Goal: Task Accomplishment & Management: Use online tool/utility

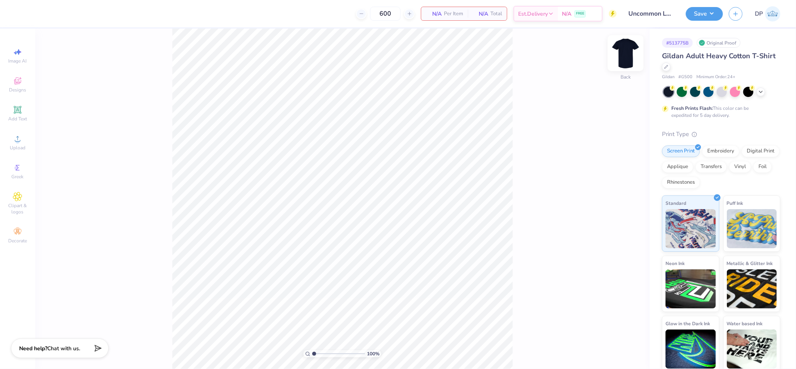
click at [629, 39] on img at bounding box center [625, 53] width 31 height 31
click at [627, 53] on img at bounding box center [625, 53] width 31 height 31
click at [22, 141] on icon at bounding box center [17, 138] width 9 height 9
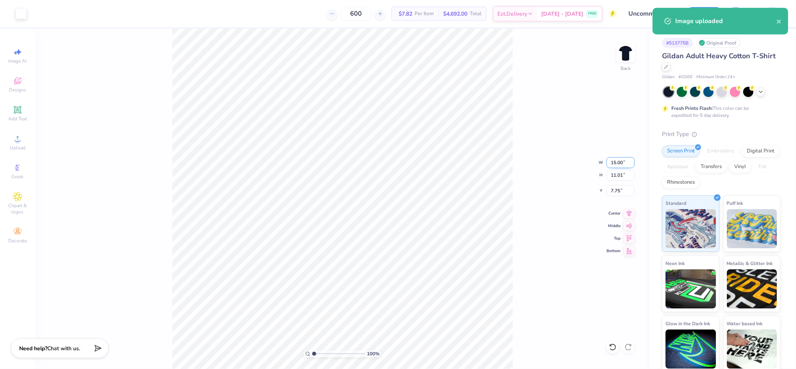
click at [616, 164] on input "15.00" at bounding box center [621, 162] width 28 height 11
type input "12.00"
type input "8.80"
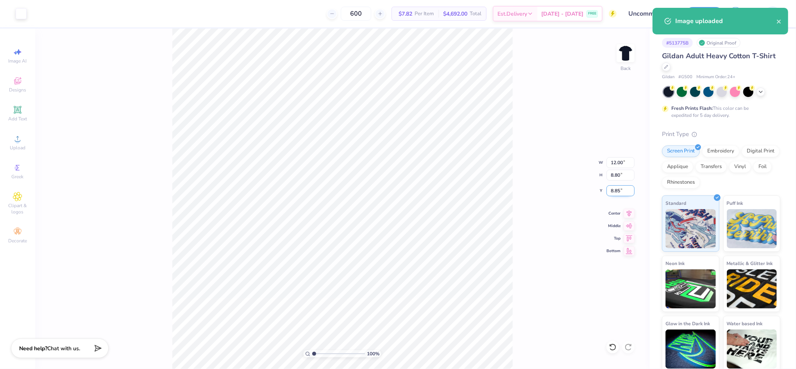
click at [617, 192] on input "8.85" at bounding box center [621, 190] width 28 height 11
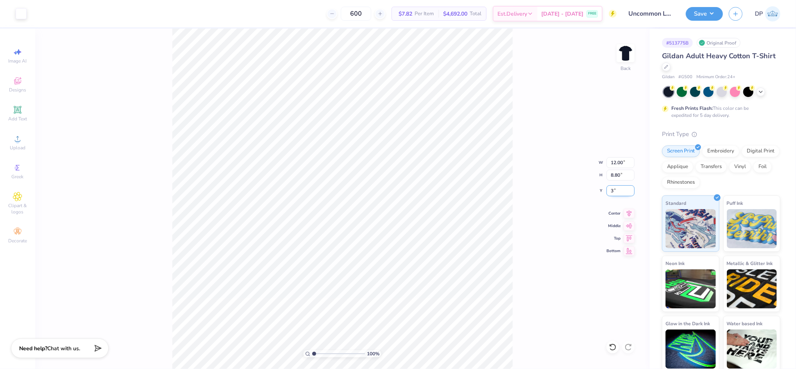
type input "3.00"
click at [613, 191] on input "3.00" at bounding box center [621, 190] width 28 height 11
type input "2.00"
click at [621, 164] on input "12.00" at bounding box center [621, 162] width 28 height 11
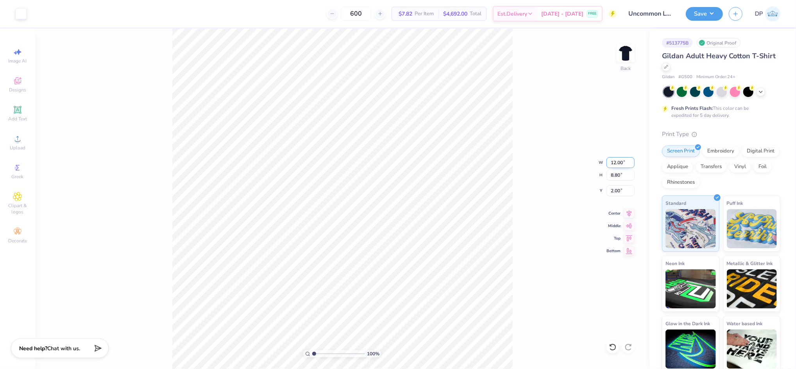
click at [621, 164] on input "12.00" at bounding box center [621, 162] width 28 height 11
type input "11.00"
type input "8.07"
type input "2.37"
click at [614, 187] on input "2.37" at bounding box center [621, 190] width 28 height 11
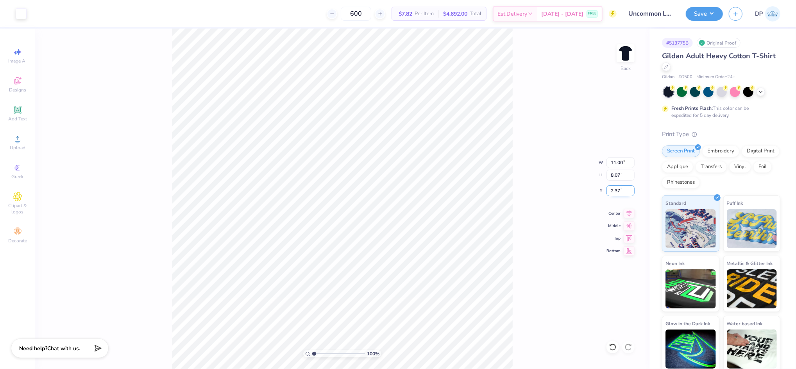
click at [614, 187] on input "2.37" at bounding box center [621, 190] width 28 height 11
click at [620, 163] on input "11.00" at bounding box center [621, 162] width 28 height 11
type input "11.50"
type input "8.44"
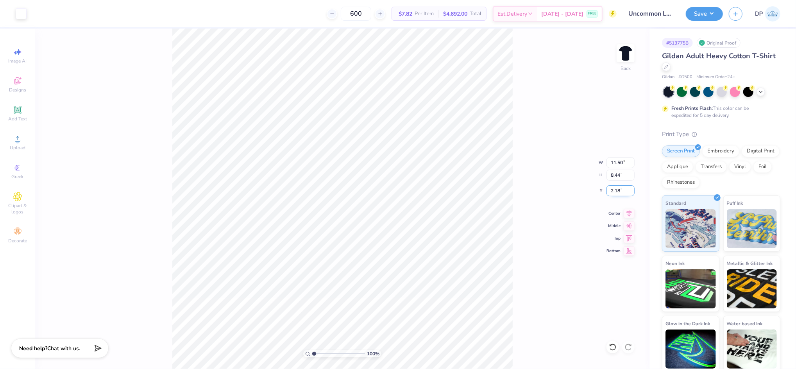
click at [614, 189] on input "2.18" at bounding box center [621, 190] width 28 height 11
type input "2.00"
click at [619, 189] on input "2.00" at bounding box center [621, 190] width 28 height 11
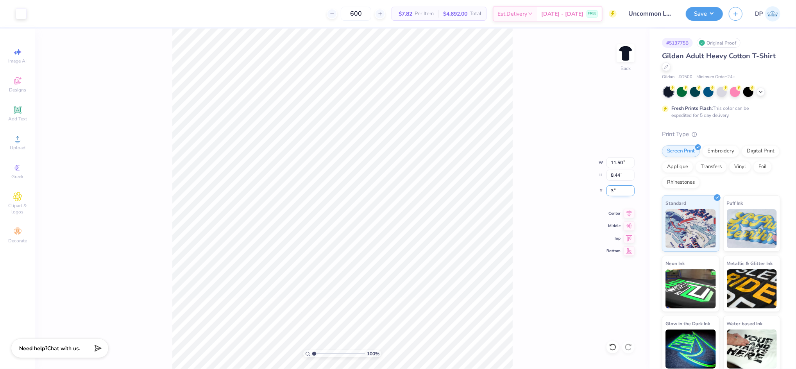
type input "3.00"
click at [522, 130] on div "100 % Back W 11.50 11.50 " H 8.44 8.44 " Y 3.00 3.00 " Center Middle Top Bottom" at bounding box center [342, 199] width 615 height 341
type input "1.56"
click at [317, 353] on input "range" at bounding box center [338, 353] width 53 height 7
click at [20, 113] on icon at bounding box center [17, 109] width 7 height 7
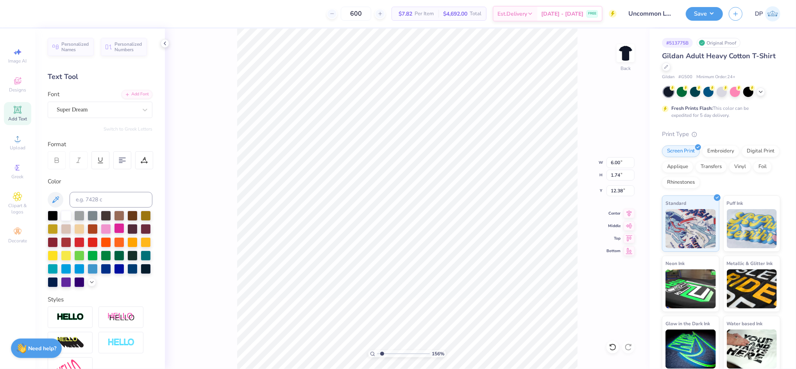
click at [124, 227] on div at bounding box center [119, 228] width 10 height 10
type input "2.54"
type input "0.73"
type textarea "PHYSICAL EDUCATION"
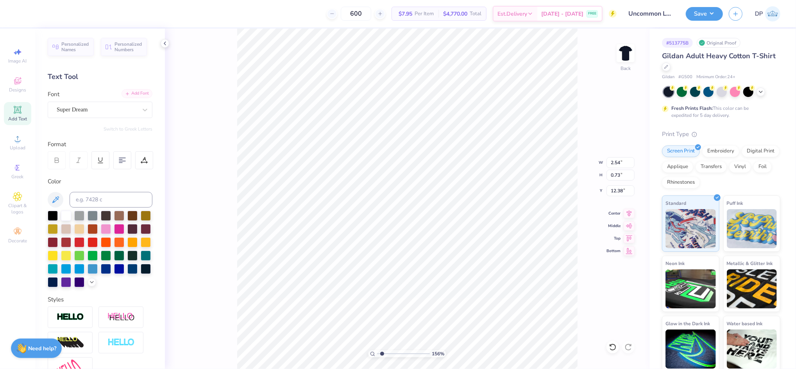
click at [133, 93] on div "Add Font" at bounding box center [137, 93] width 31 height 9
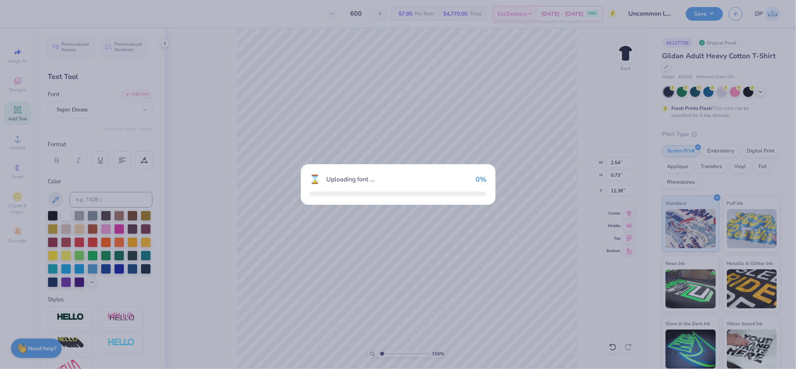
type input "10.45"
type input "0.76"
type input "12.37"
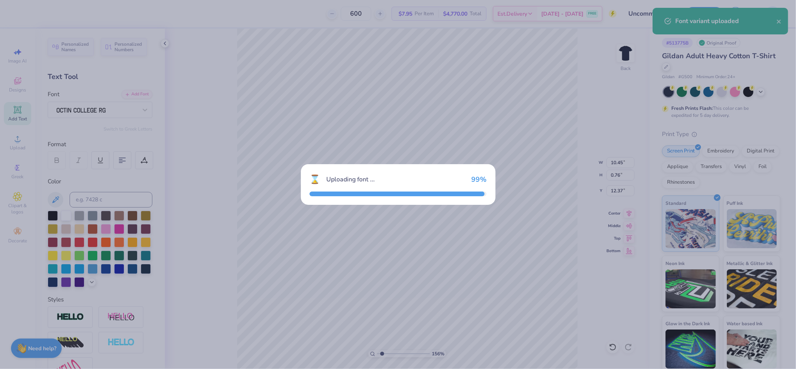
type input "9.06"
type input "0.73"
type input "12.38"
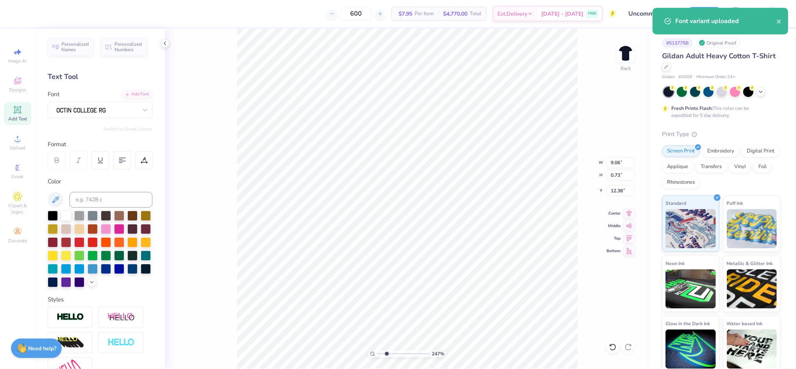
drag, startPoint x: 383, startPoint y: 352, endPoint x: 387, endPoint y: 354, distance: 4.2
type input "2.47"
click at [387, 354] on input "range" at bounding box center [403, 353] width 53 height 7
type input "5.89"
type input "0.48"
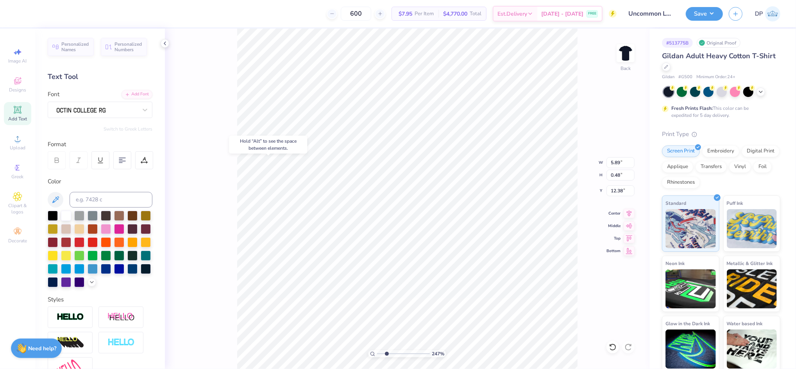
type input "10.96"
type input "5.48"
type input "0.44"
type input "10.99"
click at [148, 160] on div at bounding box center [144, 160] width 18 height 18
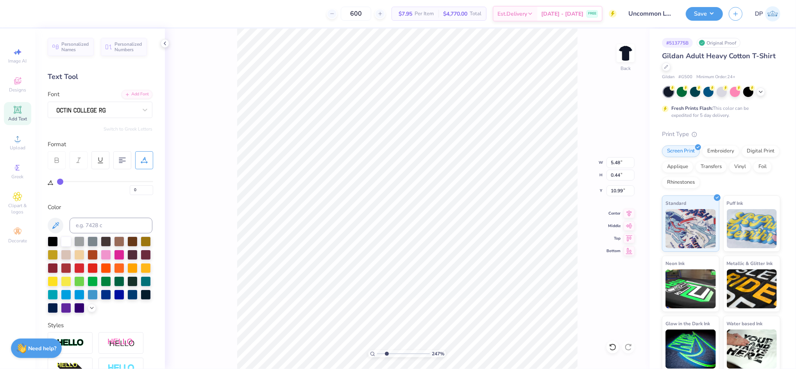
click at [126, 183] on div "0" at bounding box center [105, 188] width 96 height 14
type input "72"
click at [124, 181] on input "range" at bounding box center [105, 181] width 96 height 1
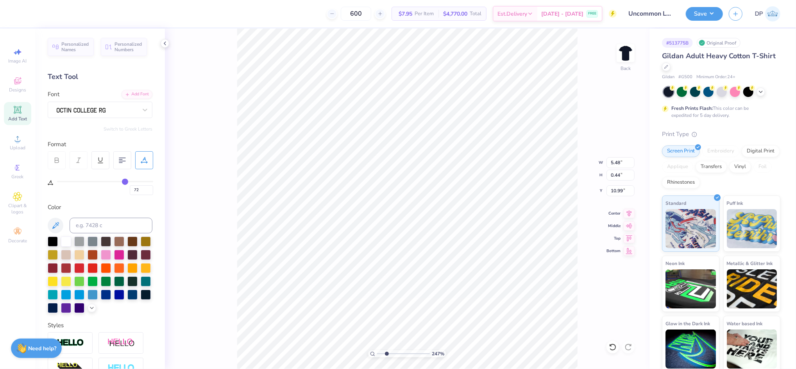
type input "13.25"
click at [101, 182] on div "72" at bounding box center [105, 188] width 96 height 14
type input "47"
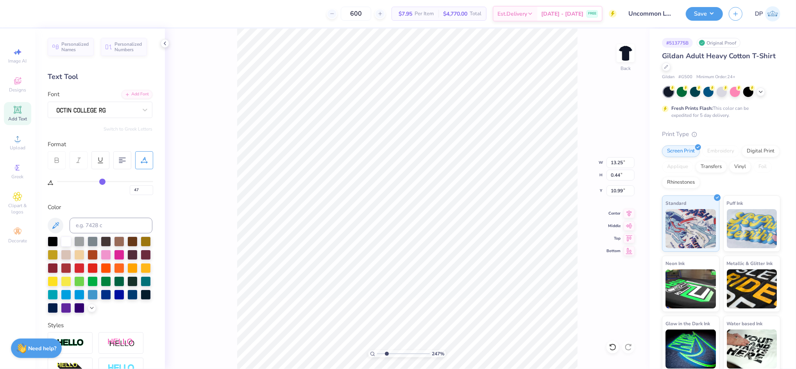
click at [102, 181] on input "range" at bounding box center [105, 181] width 96 height 1
type input "10.55"
type input "57"
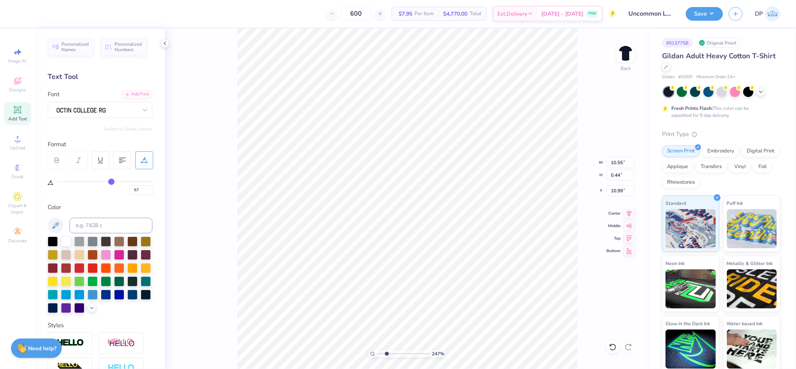
click at [111, 181] on input "range" at bounding box center [105, 181] width 96 height 1
type input "11.63"
type input "56"
type input "55"
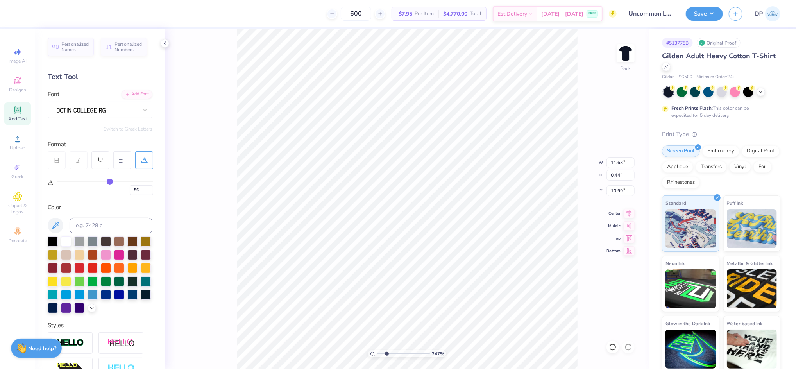
type input "55"
type input "54"
type input "53"
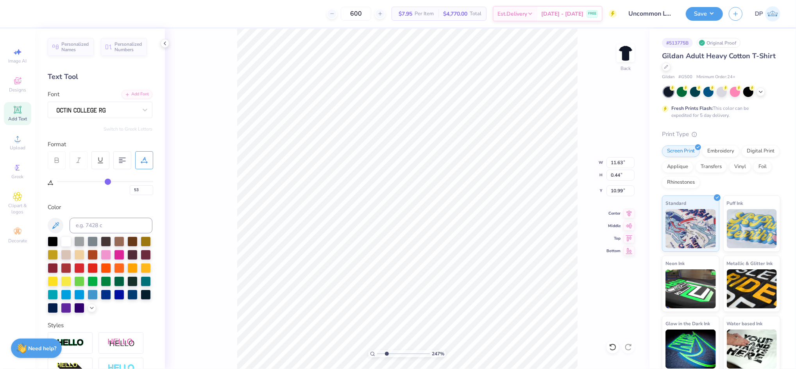
type input "52"
type input "51"
type input "10.98"
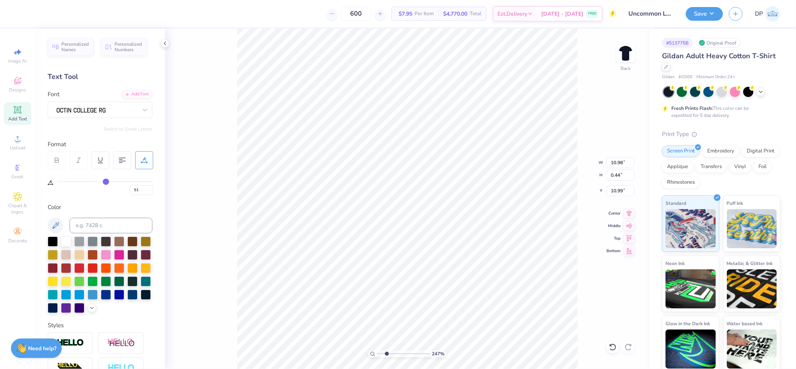
type input "50"
drag, startPoint x: 111, startPoint y: 181, endPoint x: 105, endPoint y: 180, distance: 5.9
type input "50"
click at [105, 181] on input "range" at bounding box center [105, 181] width 96 height 1
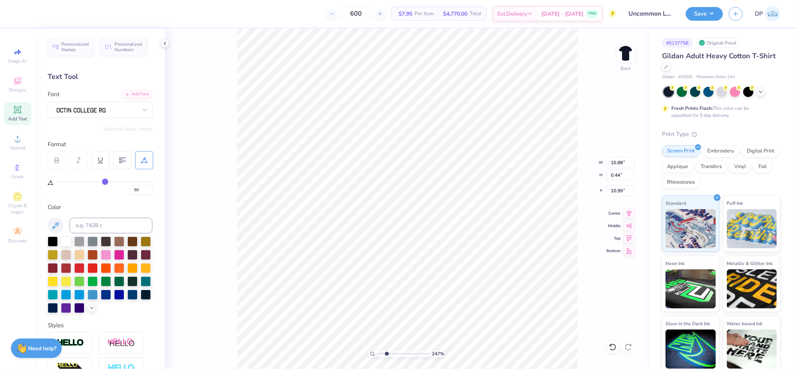
type input "11.49"
type input "0.47"
type input "10.97"
type input "49"
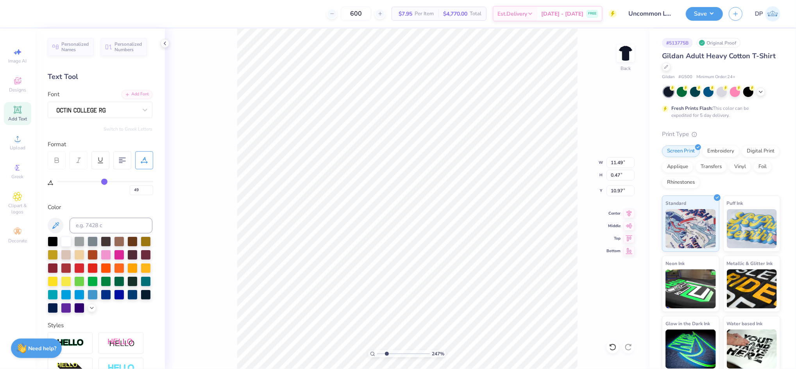
type input "48"
type input "47"
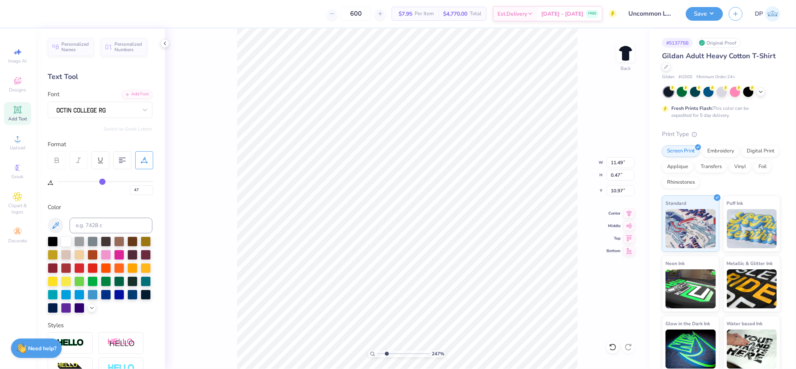
click at [102, 182] on input "range" at bounding box center [105, 181] width 96 height 1
type input "11.15"
type input "2.86"
click at [389, 353] on input "range" at bounding box center [403, 353] width 53 height 7
type input "46"
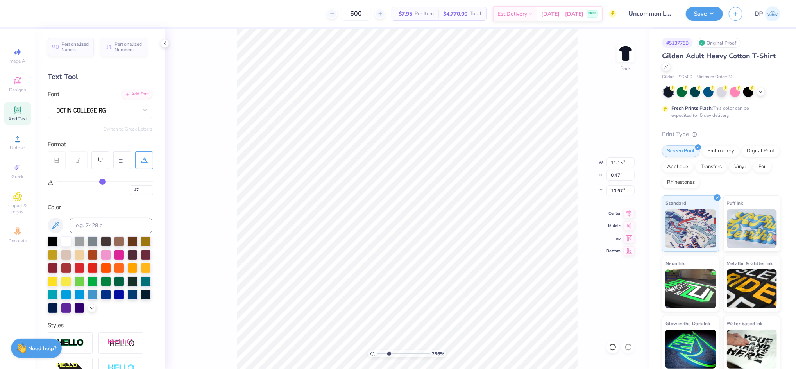
type input "46"
type input "45"
type input "44"
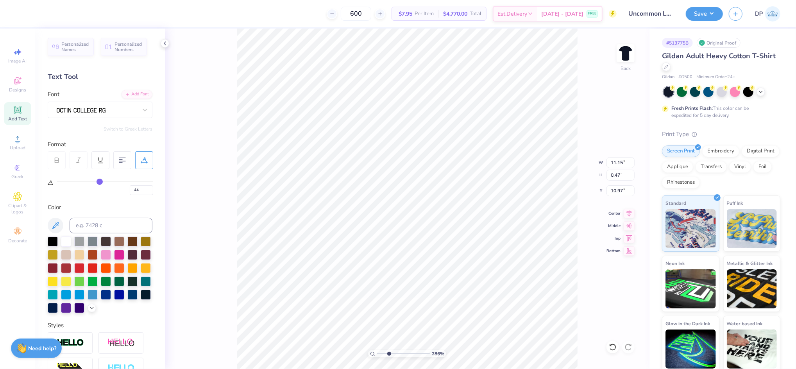
type input "44"
click at [100, 181] on input "range" at bounding box center [105, 181] width 96 height 1
type input "10.44"
type input "0.45"
type input "10.98"
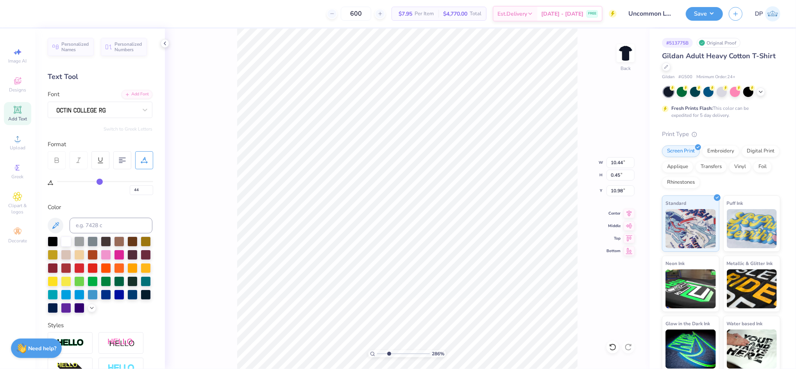
type input "60"
click at [114, 182] on input "range" at bounding box center [105, 181] width 96 height 1
type input "12.20"
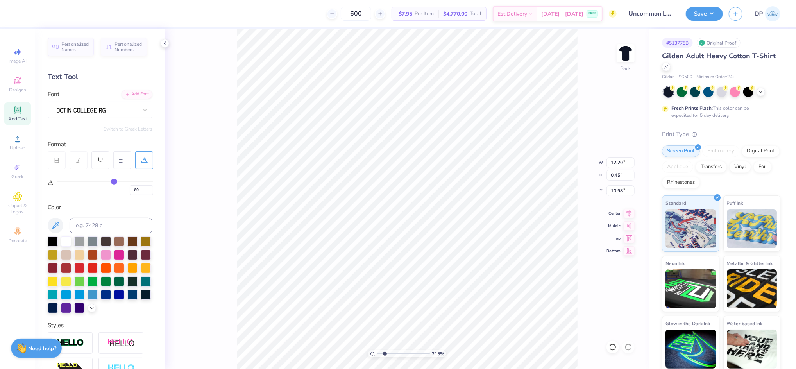
type input "2.07"
click at [385, 353] on input "range" at bounding box center [403, 353] width 53 height 7
type input "11.49"
type input "0.43"
type input "11.01"
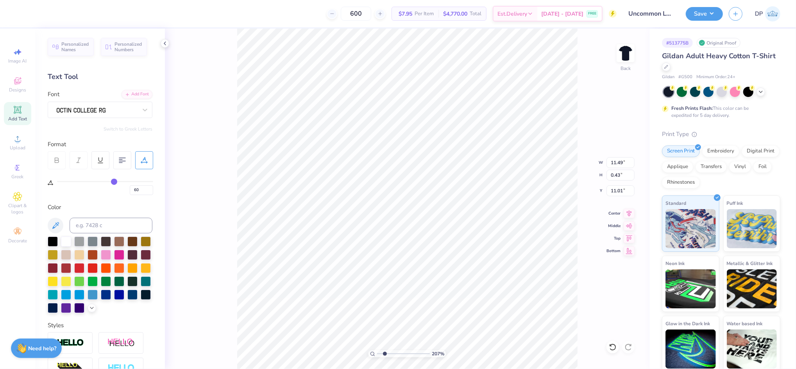
type input "1.99"
type textarea "N"
paste textarea "Uncommon"
type textarea "Uncommon"
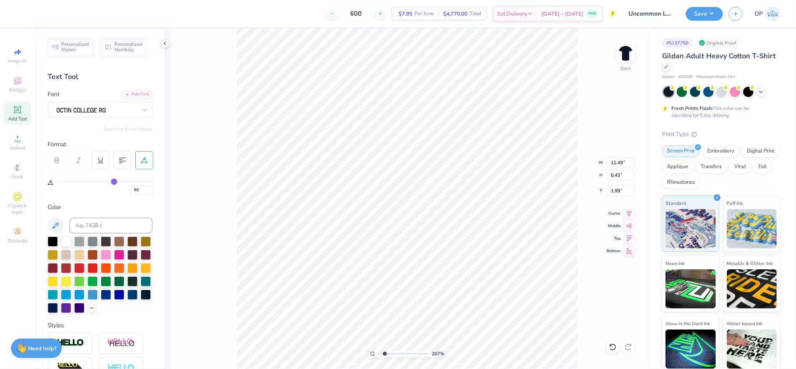
scroll to position [9, 2]
type input "3.19"
type input "71"
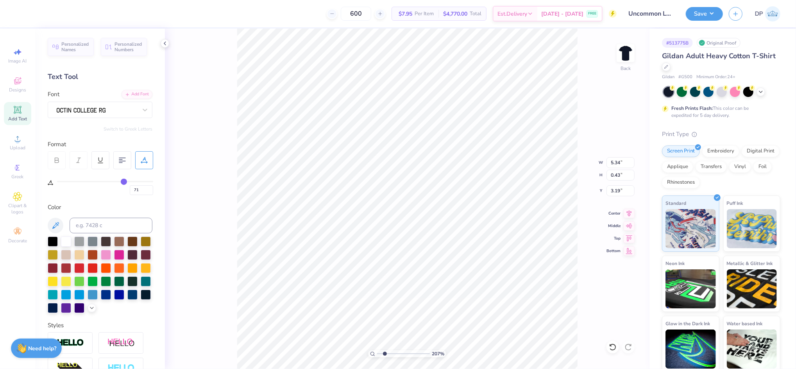
click at [124, 182] on input "range" at bounding box center [105, 181] width 96 height 1
type input "5.81"
type input "3.21"
type input "78"
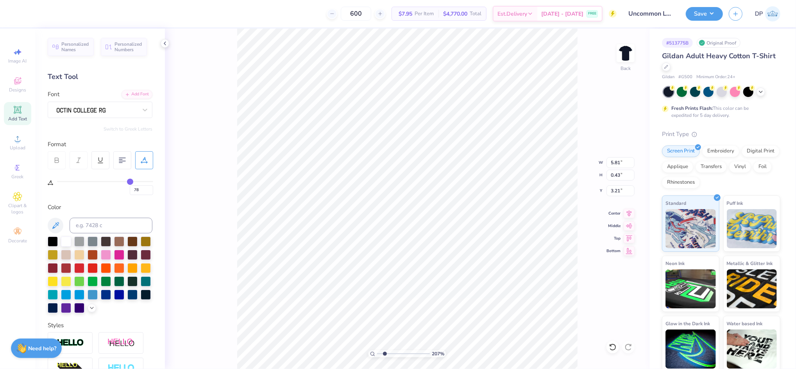
type input "78"
click at [130, 182] on input "range" at bounding box center [105, 181] width 96 height 1
type input "6.11"
type input "3.19"
type input "80"
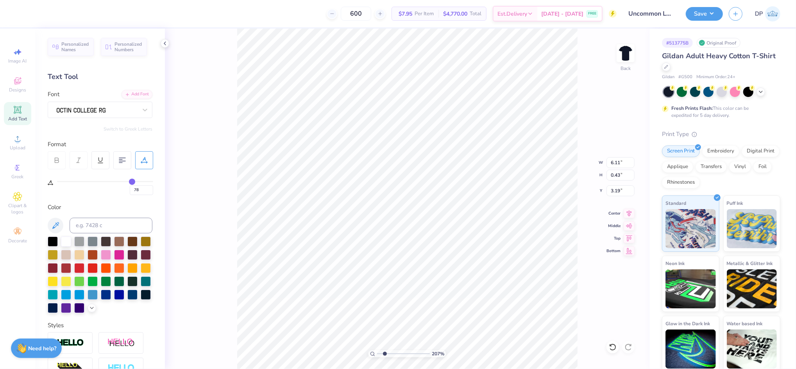
type input "80"
type input "81"
type input "82"
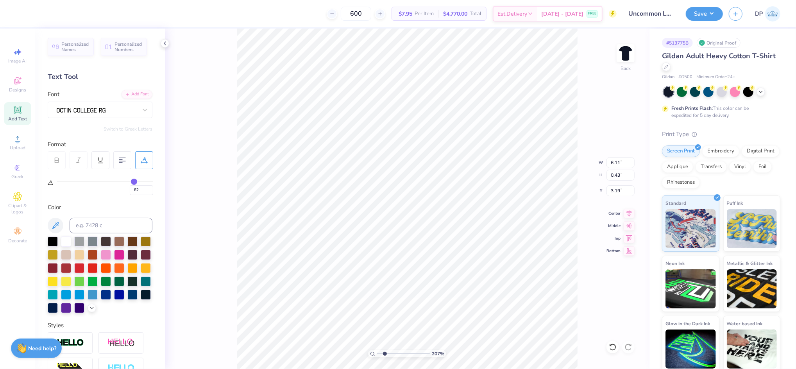
type input "83"
click at [135, 181] on input "range" at bounding box center [105, 181] width 96 height 1
type input "6.33"
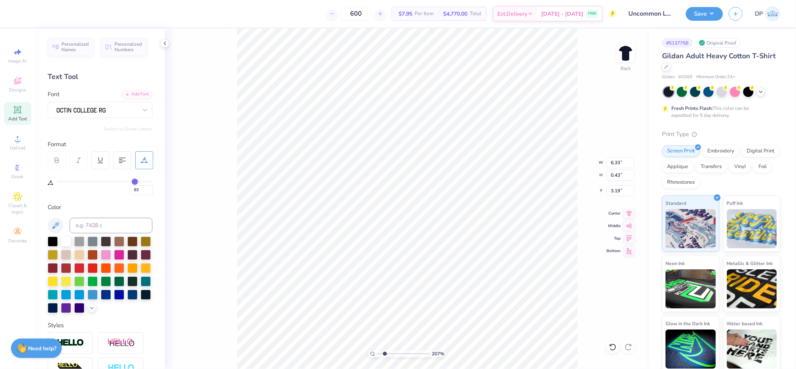
type input "84"
type input "85"
type input "88"
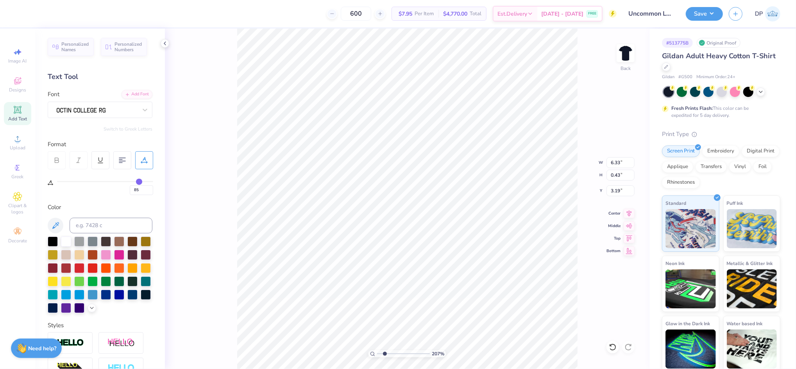
type input "88"
type input "89"
type input "90"
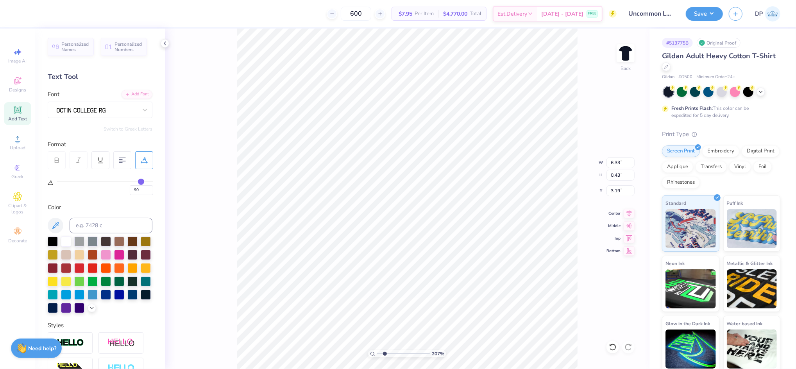
type input "91"
type input "92"
drag, startPoint x: 136, startPoint y: 182, endPoint x: 142, endPoint y: 182, distance: 6.3
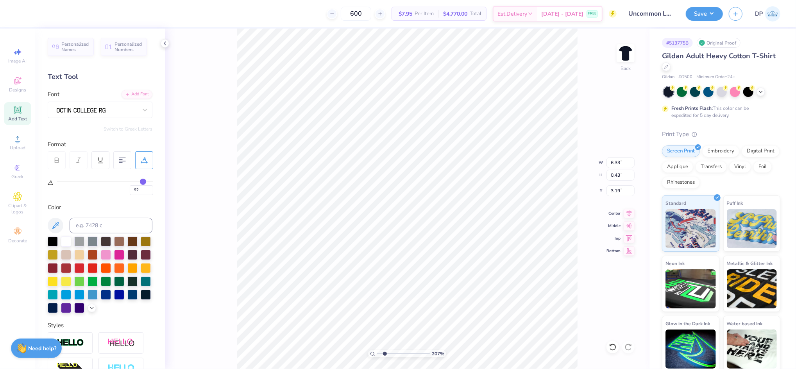
type input "92"
click at [142, 182] on input "range" at bounding box center [105, 181] width 96 height 1
type input "6.71"
type input "94"
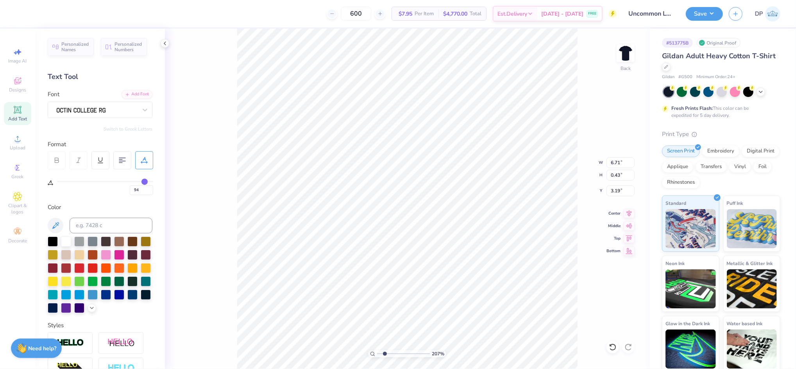
type input "95"
type input "96"
type input "97"
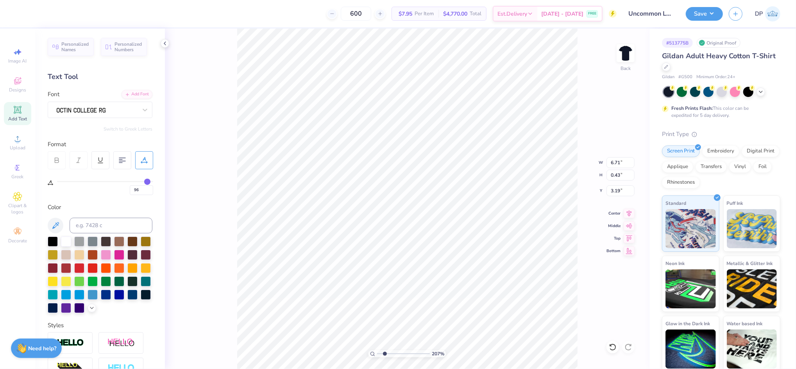
type input "97"
type input "98"
type input "99"
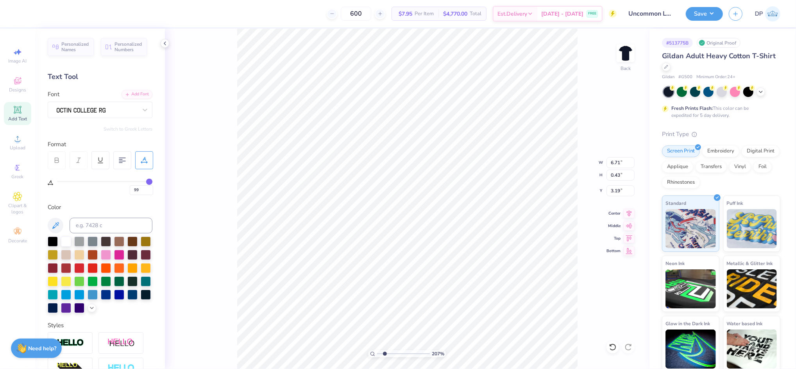
type input "100"
drag, startPoint x: 144, startPoint y: 180, endPoint x: 149, endPoint y: 182, distance: 5.8
type input "100"
click at [149, 182] on input "range" at bounding box center [105, 181] width 96 height 1
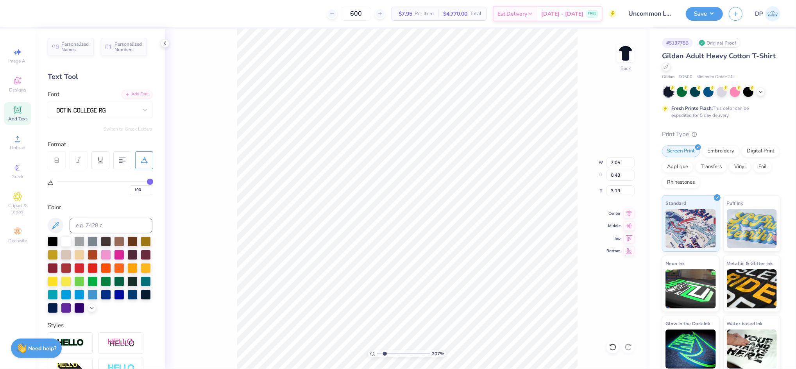
drag, startPoint x: 151, startPoint y: 181, endPoint x: 232, endPoint y: 168, distance: 81.5
click at [153, 181] on input "range" at bounding box center [105, 181] width 96 height 1
type input "7.29"
type input "0.44"
type input "3.17"
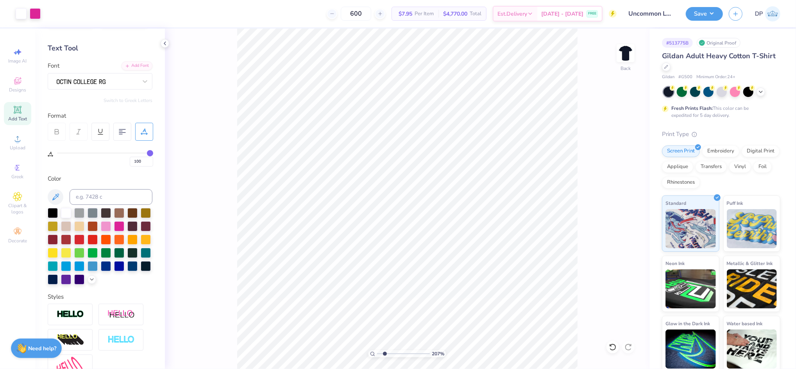
scroll to position [124, 0]
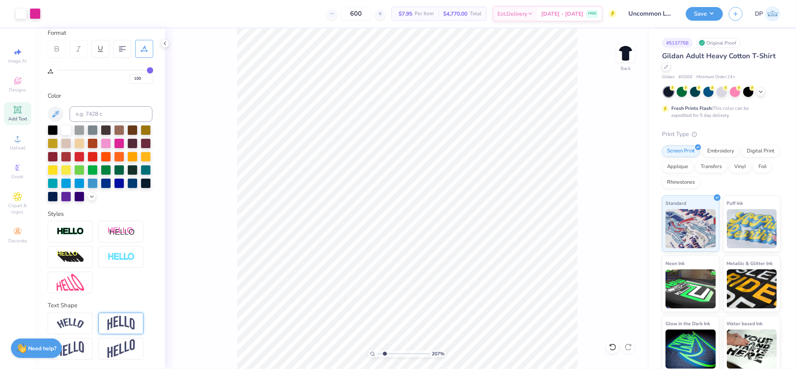
click at [115, 328] on img at bounding box center [121, 323] width 27 height 15
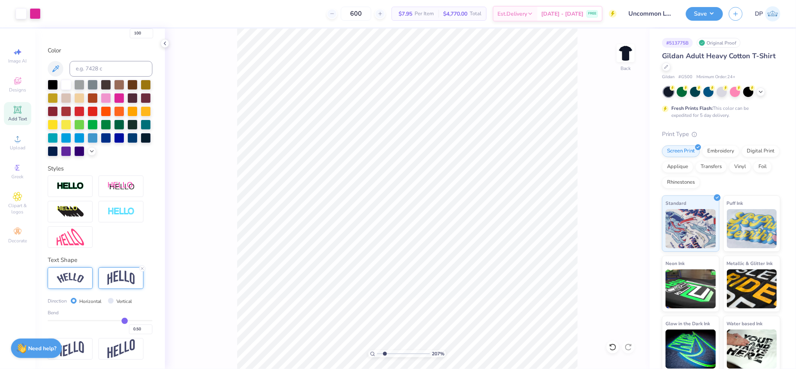
scroll to position [170, 0]
click at [108, 321] on div "0.50" at bounding box center [100, 327] width 105 height 14
type input "0.28"
click at [109, 320] on input "range" at bounding box center [100, 320] width 105 height 1
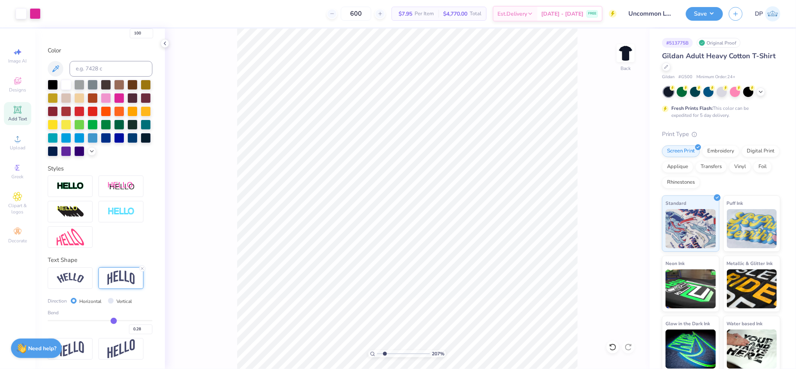
type input "0.27"
type input "0.26"
type input "0.25"
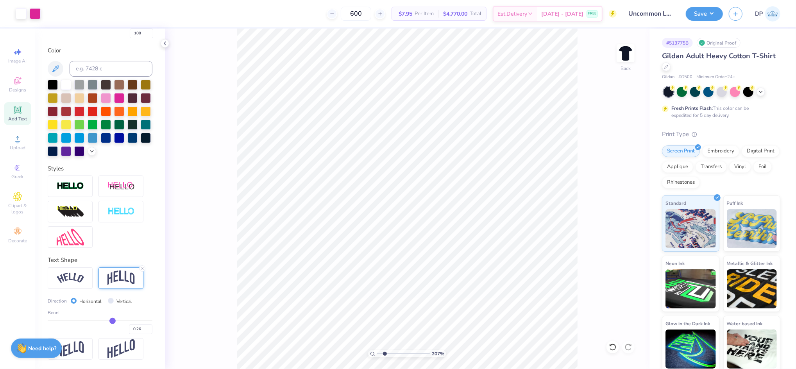
type input "0.25"
type input "0.23"
type input "0.2"
type input "0.20"
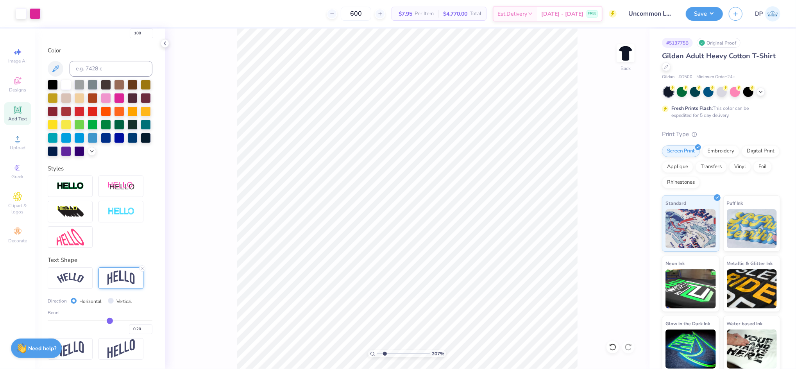
type input "0.19"
type input "0.18"
type input "0.17"
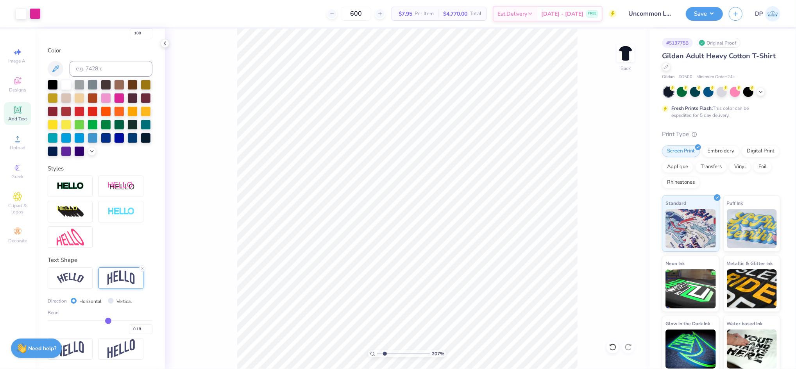
type input "0.17"
type input "0.16"
type input "0.15"
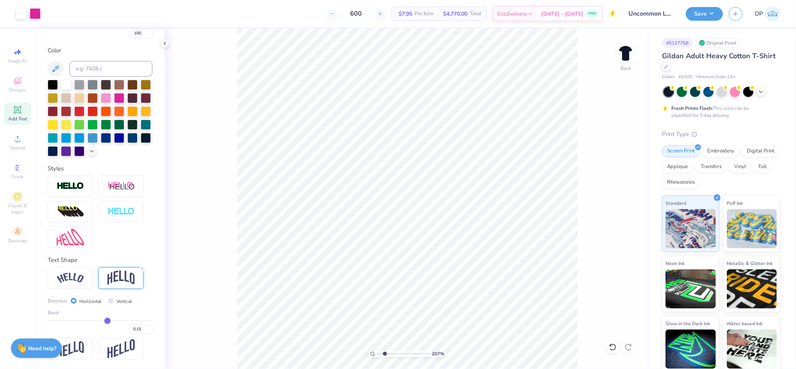
type input "0.14"
type input "0.13"
type input "0.12"
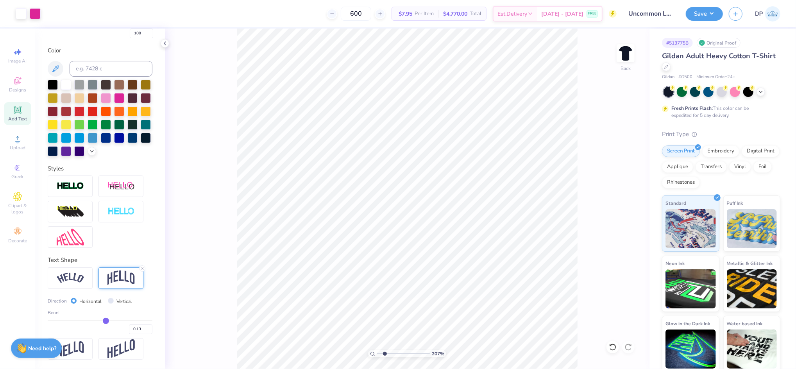
type input "0.12"
type input "0.11"
type input "0.1"
type input "0.10"
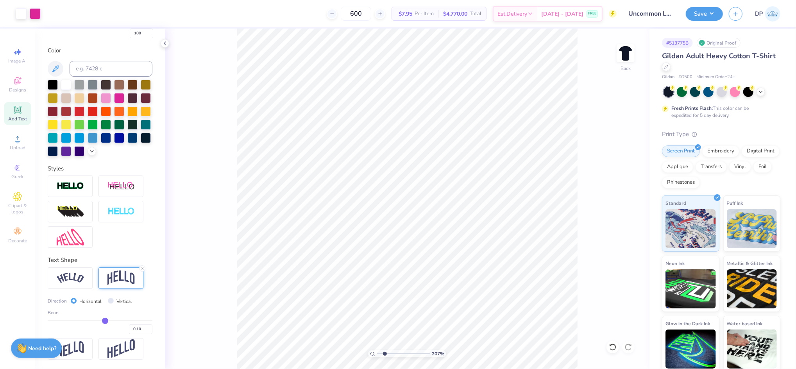
type input "0.09"
type input "0.08"
drag, startPoint x: 108, startPoint y: 320, endPoint x: 99, endPoint y: 322, distance: 9.2
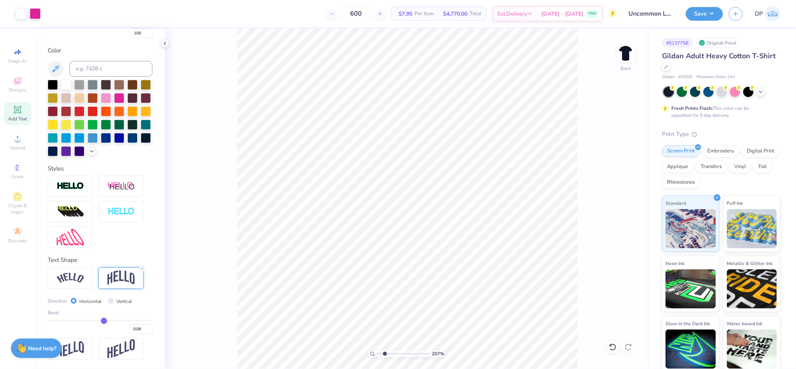
type input "0.08"
click at [99, 321] on input "range" at bounding box center [100, 320] width 105 height 1
type input "3.00"
type input "11.49"
type input "8.44"
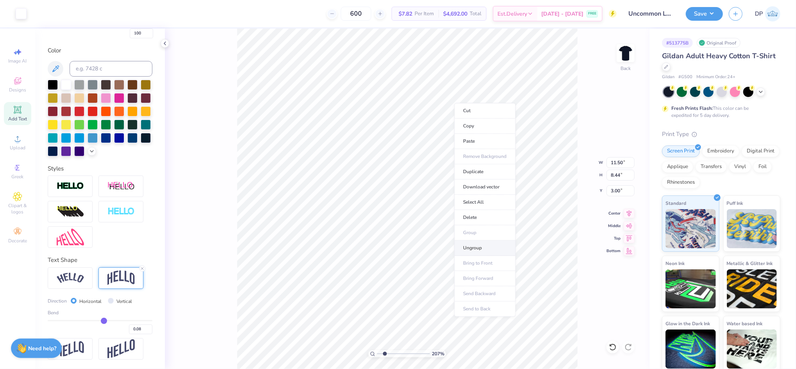
click at [466, 246] on li "Ungroup" at bounding box center [485, 247] width 61 height 15
click at [384, 353] on input "range" at bounding box center [403, 353] width 53 height 7
click at [22, 10] on div at bounding box center [21, 12] width 11 height 11
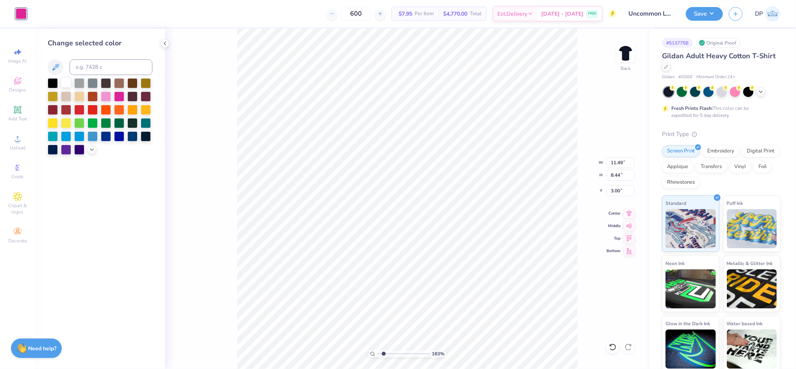
click at [65, 84] on div at bounding box center [66, 82] width 10 height 10
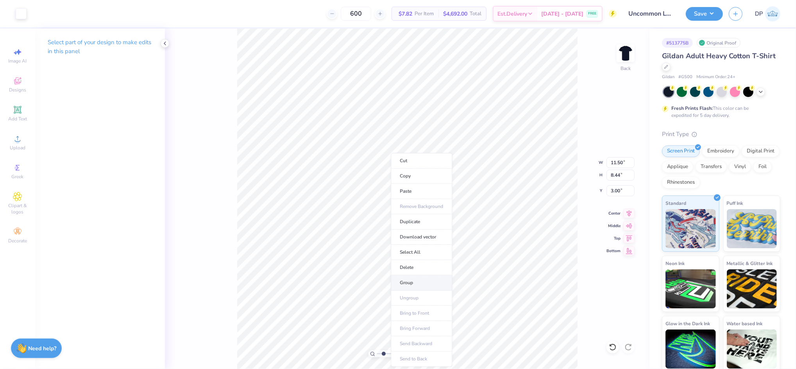
click at [413, 278] on li "Group" at bounding box center [421, 282] width 61 height 15
drag, startPoint x: 380, startPoint y: 354, endPoint x: 353, endPoint y: 360, distance: 27.8
type input "1"
click at [377, 357] on input "range" at bounding box center [403, 353] width 53 height 7
click at [716, 11] on button "Save" at bounding box center [704, 13] width 37 height 14
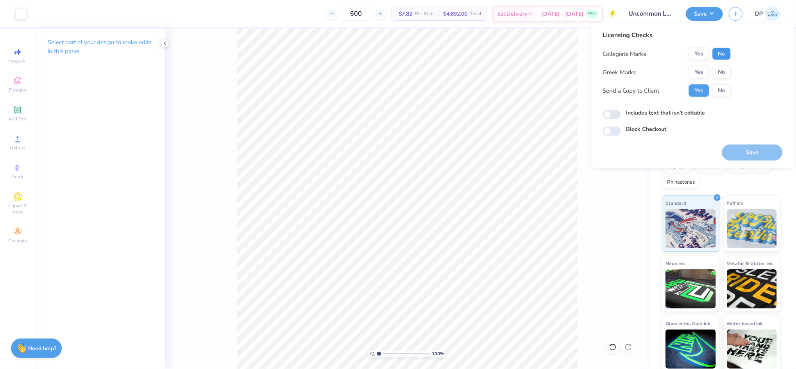
click at [727, 51] on button "No" at bounding box center [722, 54] width 19 height 13
click at [723, 74] on button "No" at bounding box center [722, 72] width 19 height 13
click at [663, 109] on label "Includes text that isn't editable" at bounding box center [666, 113] width 79 height 8
click at [621, 110] on input "Includes text that isn't editable" at bounding box center [612, 114] width 18 height 9
checkbox input "true"
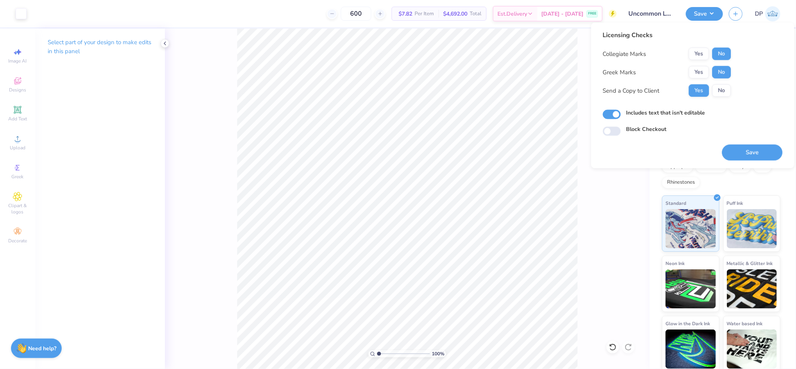
click at [736, 141] on div "Save" at bounding box center [753, 148] width 61 height 25
click at [735, 148] on button "Save" at bounding box center [753, 153] width 61 height 16
